Goal: Task Accomplishment & Management: Manage account settings

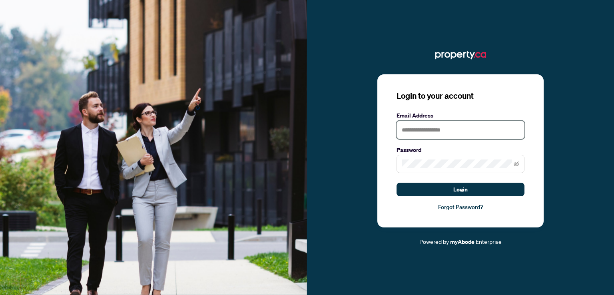
click at [439, 132] on input "text" at bounding box center [461, 130] width 128 height 18
type input "**********"
click at [419, 170] on span at bounding box center [461, 164] width 128 height 18
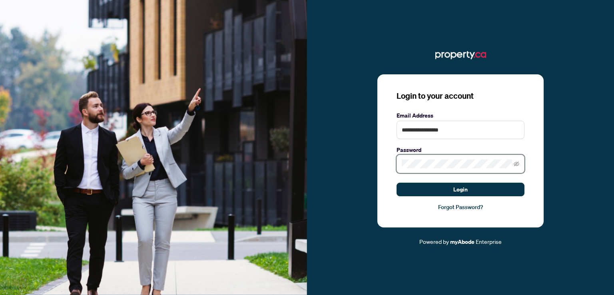
click at [397, 183] on button "Login" at bounding box center [461, 190] width 128 height 14
click at [518, 163] on icon "eye-invisible" at bounding box center [517, 164] width 6 height 5
click at [518, 163] on icon "eye" at bounding box center [517, 164] width 6 height 6
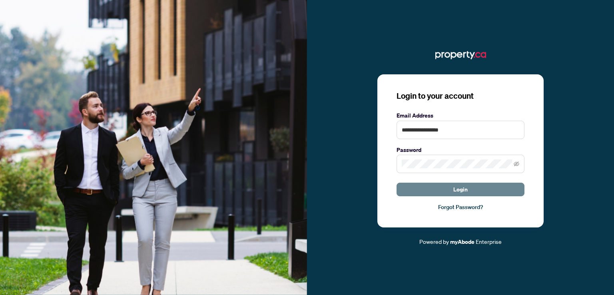
click at [460, 189] on span "Login" at bounding box center [461, 189] width 14 height 13
